Goal: Task Accomplishment & Management: Manage account settings

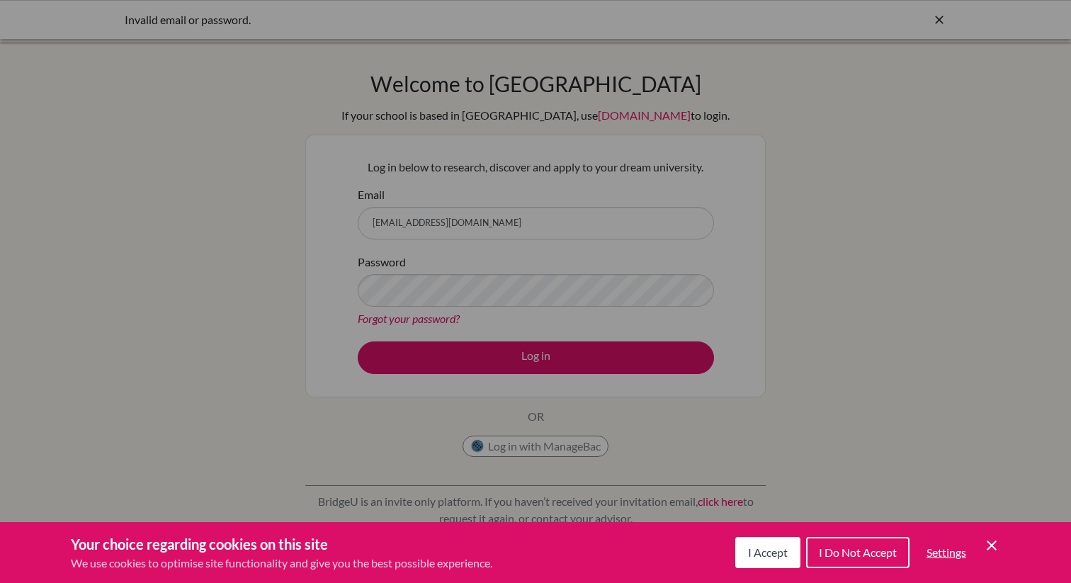
click at [771, 560] on button "I Accept" at bounding box center [767, 552] width 65 height 31
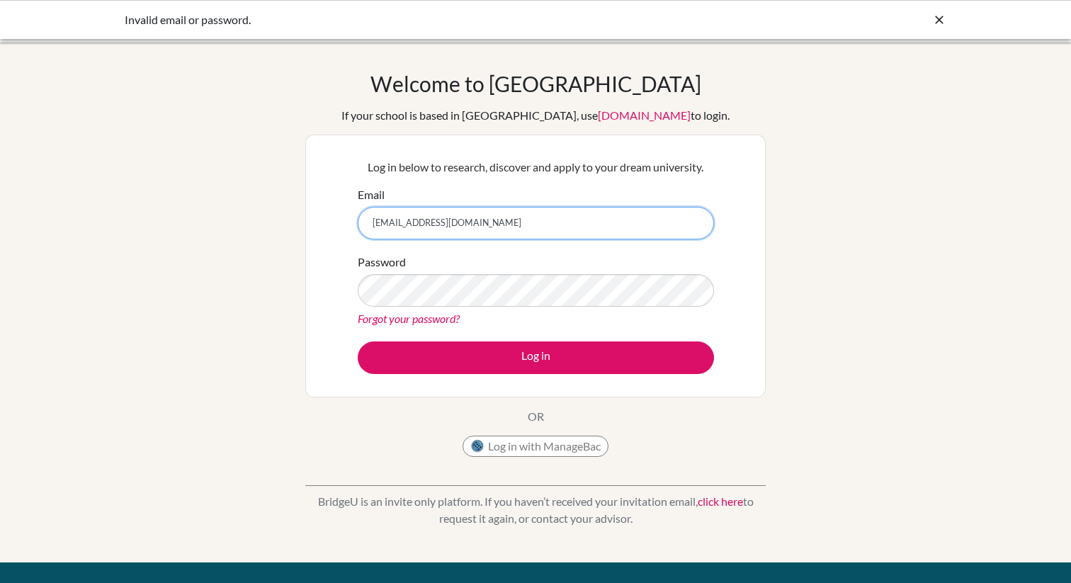
click at [558, 239] on input "[EMAIL_ADDRESS][DOMAIN_NAME]" at bounding box center [536, 223] width 356 height 33
click at [431, 317] on link "Forgot your password?" at bounding box center [409, 318] width 102 height 13
click at [410, 315] on link "Forgot your password?" at bounding box center [409, 318] width 102 height 13
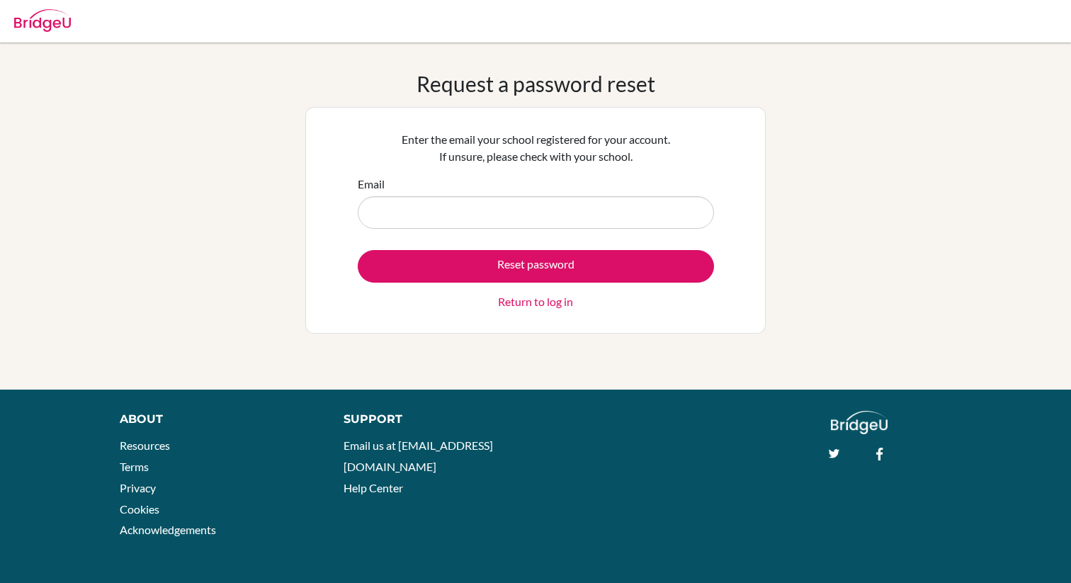
type input "[EMAIL_ADDRESS][DOMAIN_NAME]"
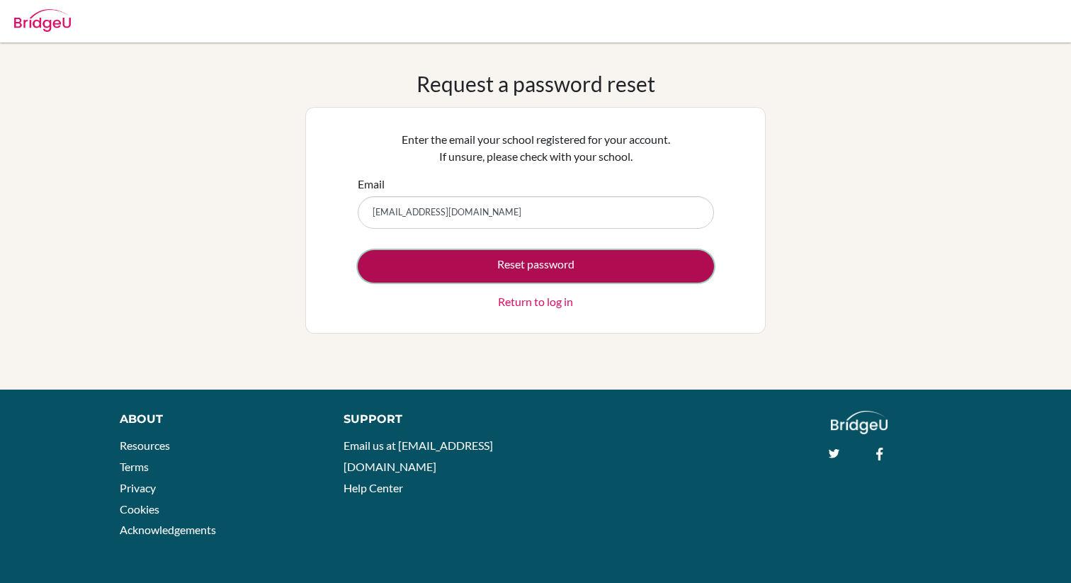
click at [468, 272] on button "Reset password" at bounding box center [536, 266] width 356 height 33
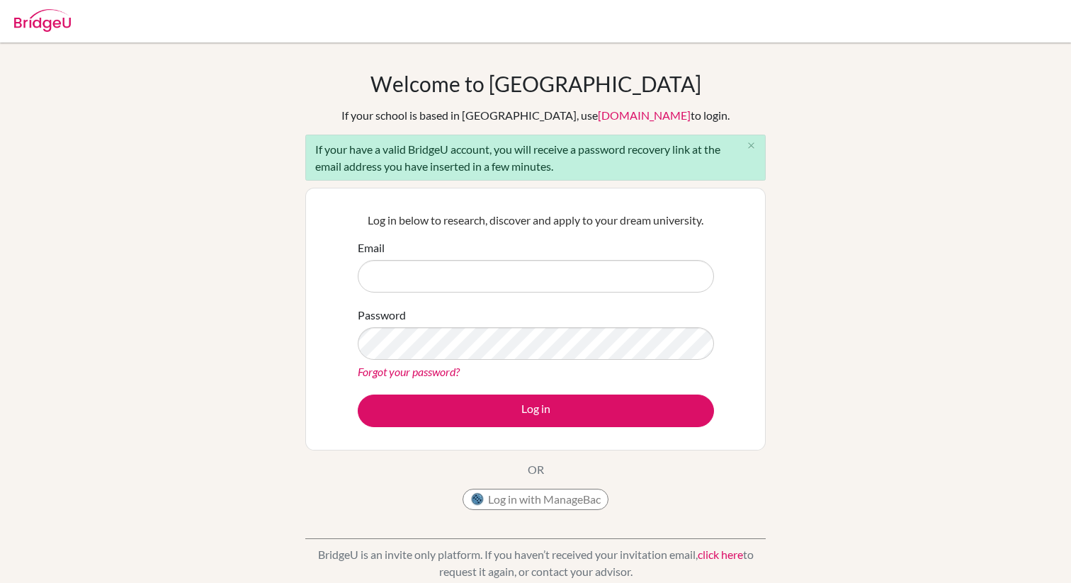
click at [424, 273] on input "Email" at bounding box center [536, 276] width 356 height 33
click at [714, 142] on div "If your have a valid BridgeU account, you will receive a password recovery link…" at bounding box center [535, 158] width 461 height 46
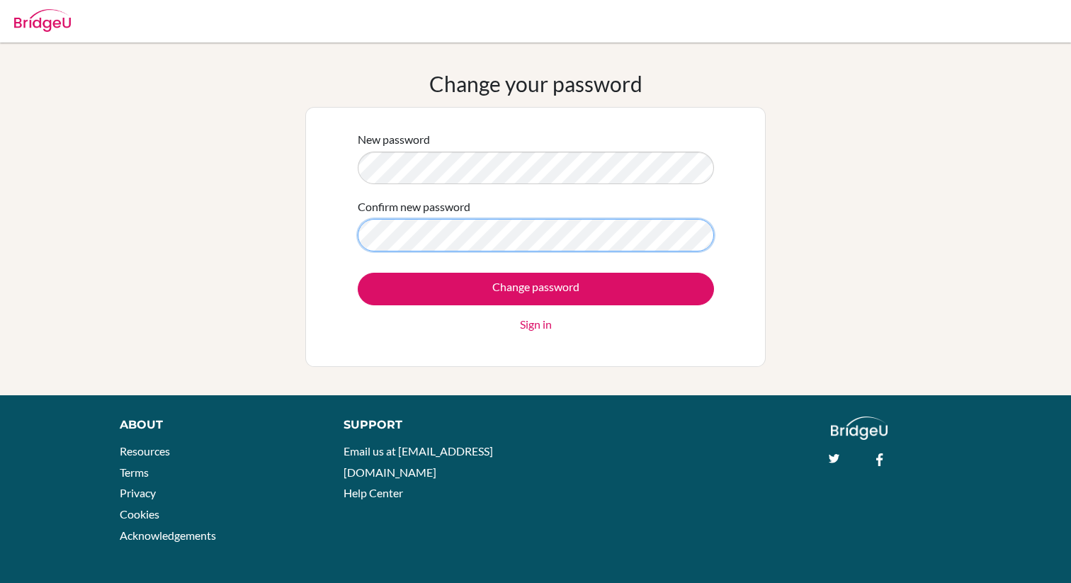
click at [358, 273] on input "Change password" at bounding box center [536, 289] width 356 height 33
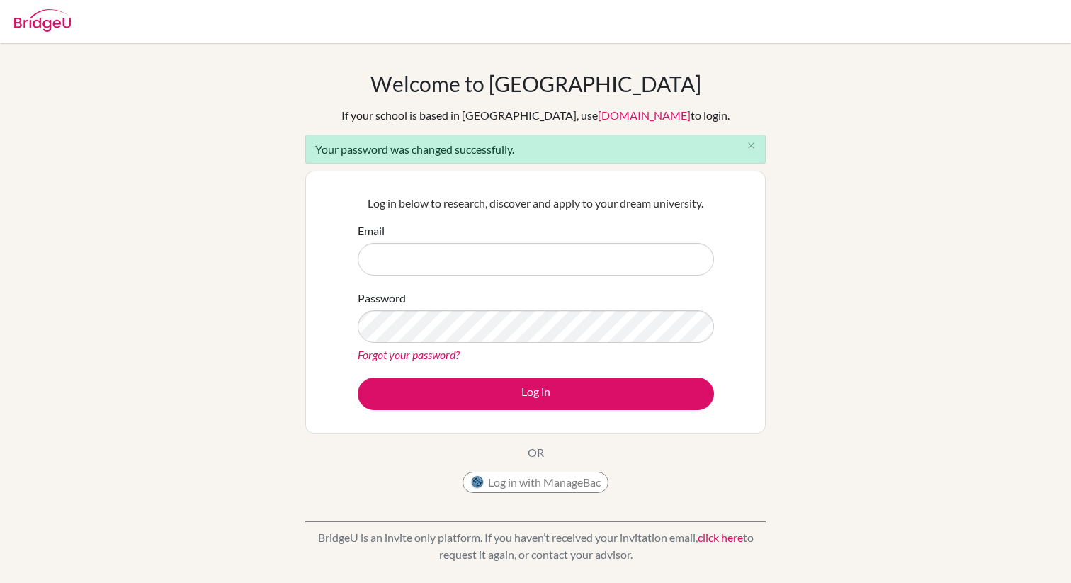
click at [474, 254] on input "Email" at bounding box center [536, 259] width 356 height 33
type input "[EMAIL_ADDRESS][DOMAIN_NAME]"
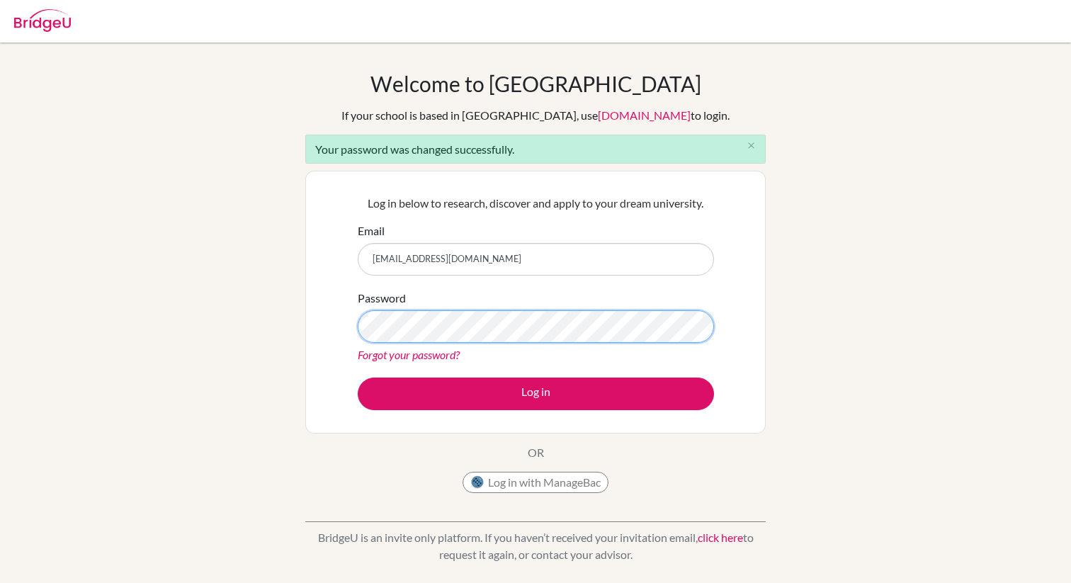
click at [358, 378] on button "Log in" at bounding box center [536, 394] width 356 height 33
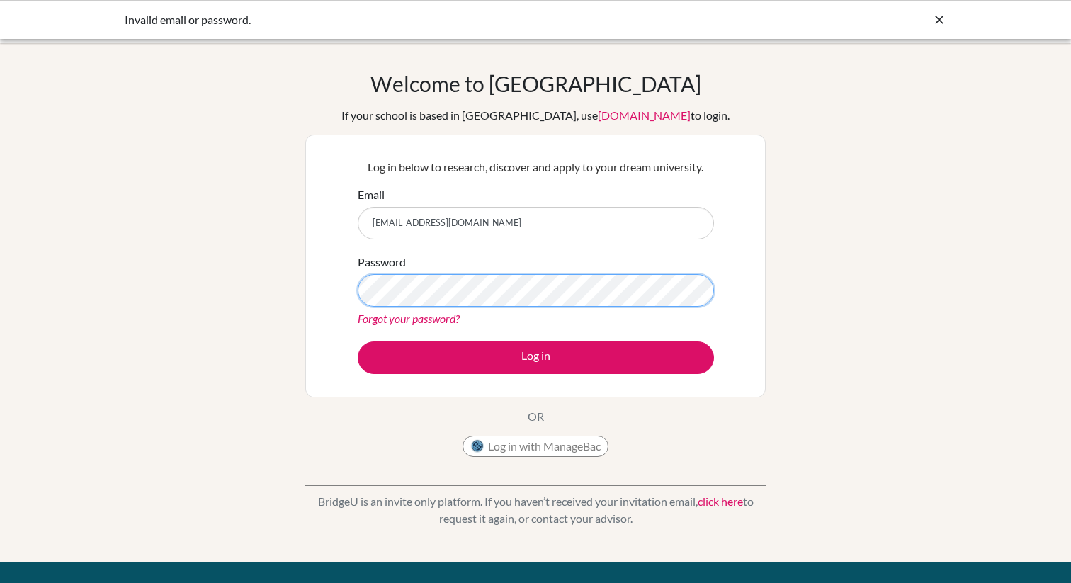
click at [358, 342] on button "Log in" at bounding box center [536, 358] width 356 height 33
